Goal: Information Seeking & Learning: Learn about a topic

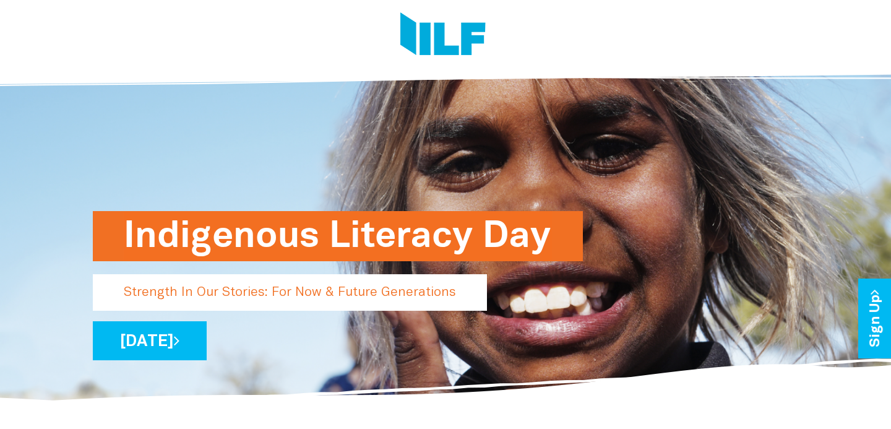
drag, startPoint x: 562, startPoint y: 92, endPoint x: 463, endPoint y: 83, distance: 100.0
click at [562, 92] on div "Indigenous Literacy Day Strength In Our Stories: For Now & Future Generations […" at bounding box center [446, 231] width 724 height 346
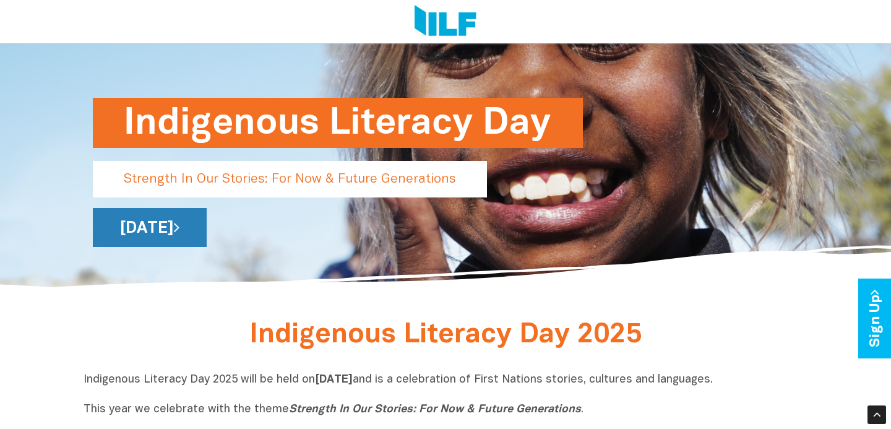
click at [207, 225] on link "[DATE]" at bounding box center [150, 227] width 114 height 39
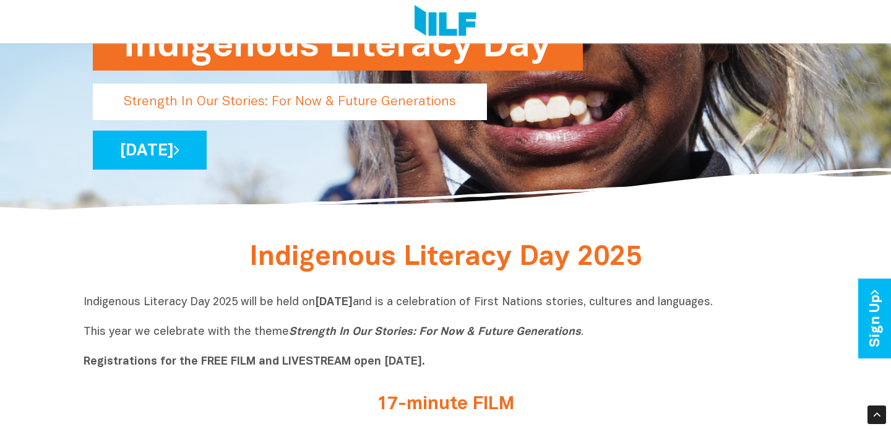
scroll to position [192, 0]
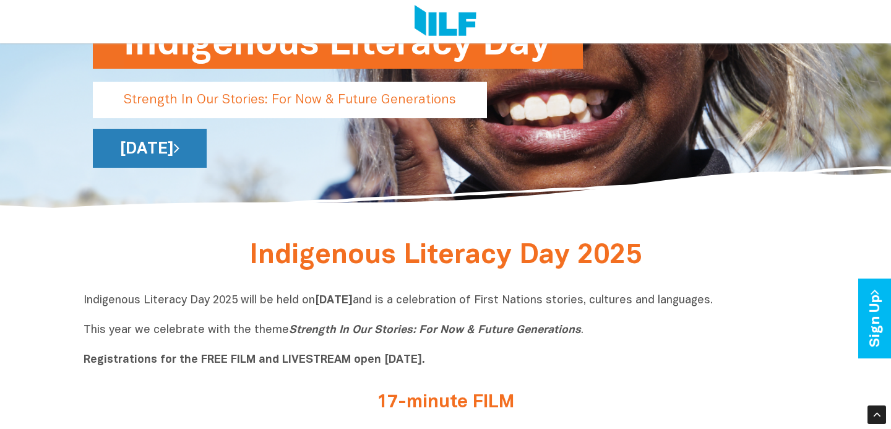
click at [207, 145] on link "[DATE]" at bounding box center [150, 148] width 114 height 39
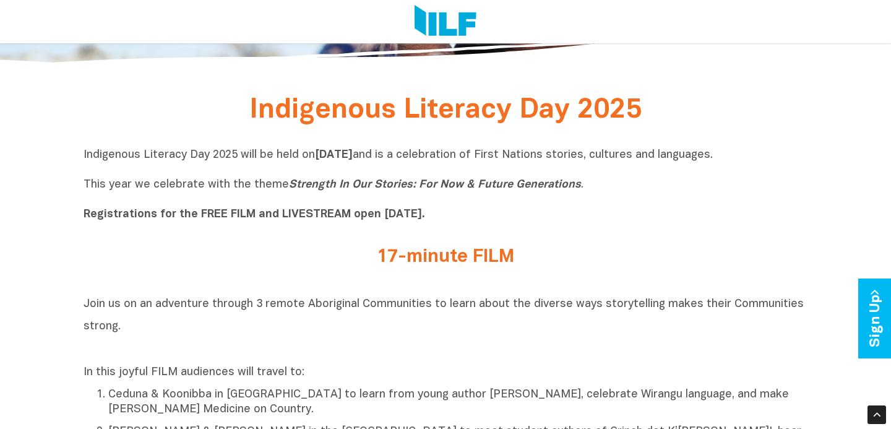
scroll to position [348, 0]
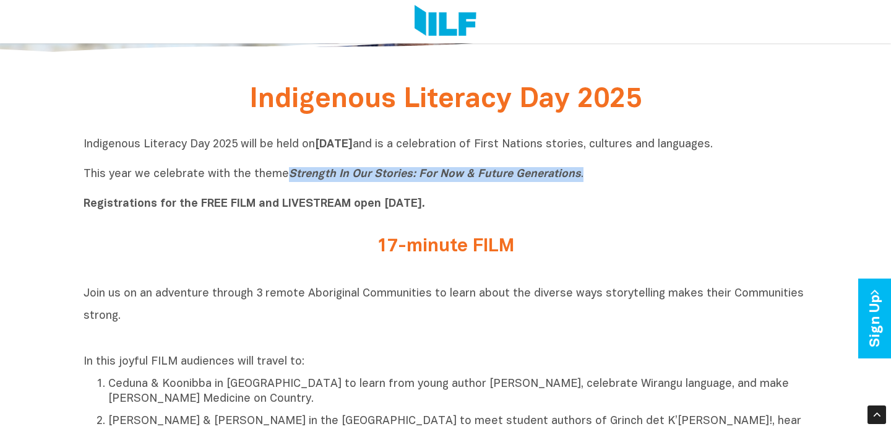
drag, startPoint x: 534, startPoint y: 171, endPoint x: 283, endPoint y: 174, distance: 251.8
click at [283, 174] on p "Indigenous Literacy Day 2025 will be held on Wednesday 3 September and is a cel…" at bounding box center [446, 174] width 724 height 74
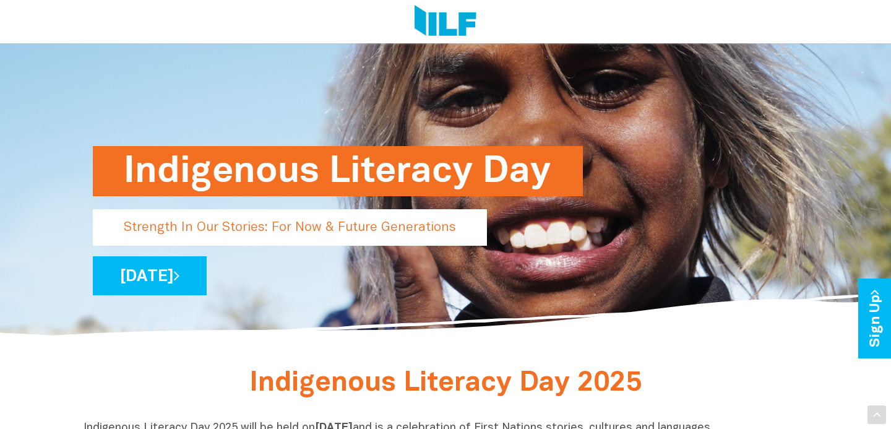
scroll to position [70, 0]
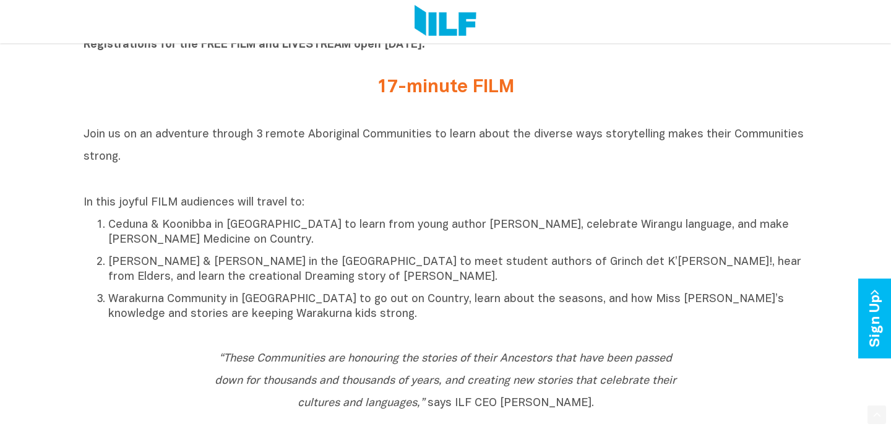
scroll to position [670, 0]
